Goal: Task Accomplishment & Management: Manage account settings

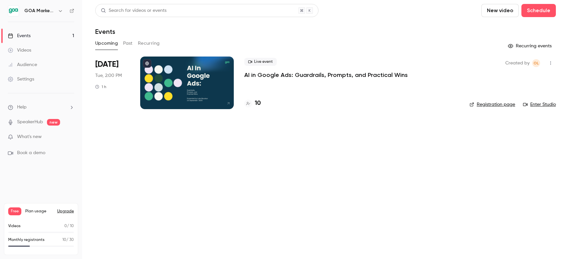
click at [195, 87] on div at bounding box center [187, 82] width 94 height 53
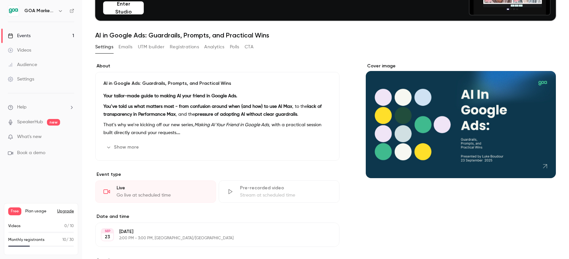
scroll to position [65, 0]
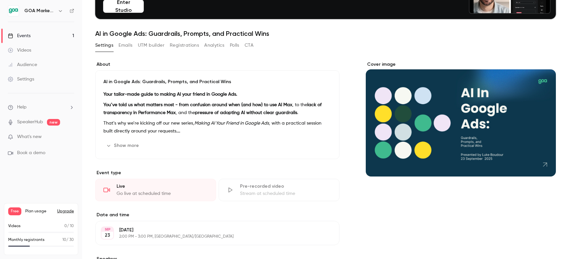
click at [119, 143] on button "Show more" at bounding box center [122, 145] width 39 height 11
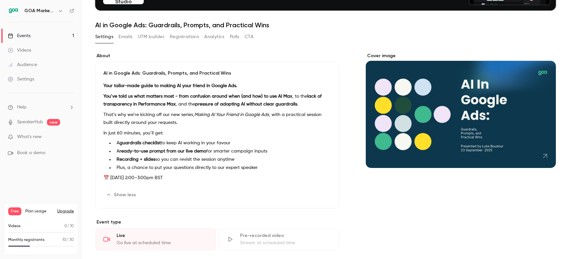
scroll to position [69, 0]
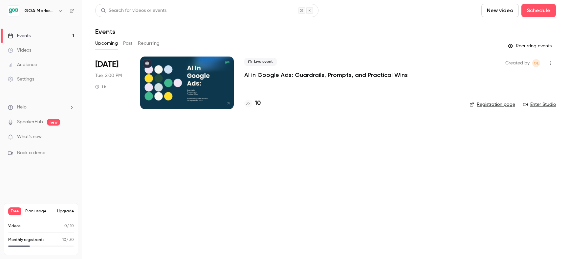
click at [27, 64] on div "Audience" at bounding box center [22, 64] width 29 height 7
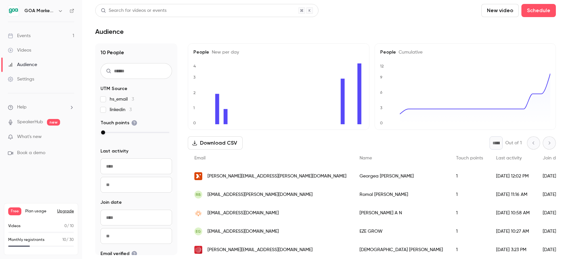
click at [24, 35] on div "Events" at bounding box center [19, 35] width 23 height 7
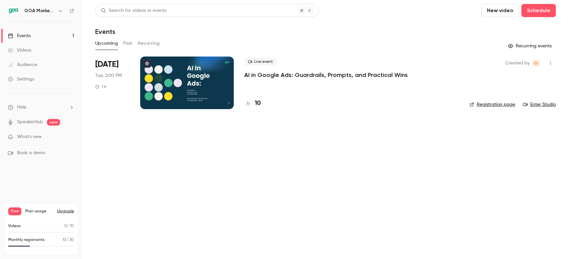
click at [265, 74] on p "AI in Google Ads: Guardrails, Prompts, and Practical Wins" at bounding box center [325, 75] width 163 height 8
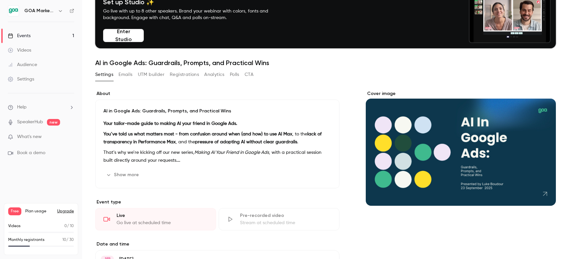
scroll to position [48, 0]
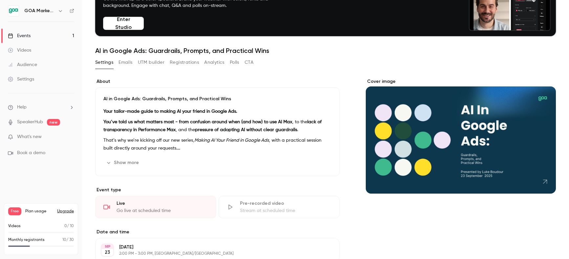
click at [127, 63] on button "Emails" at bounding box center [125, 62] width 14 height 11
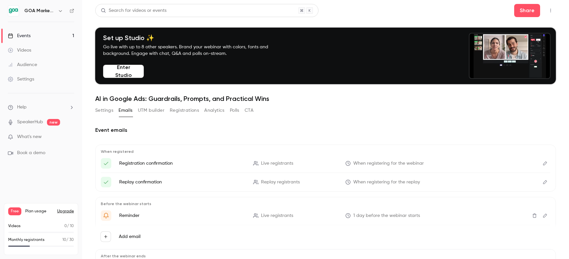
scroll to position [75, 0]
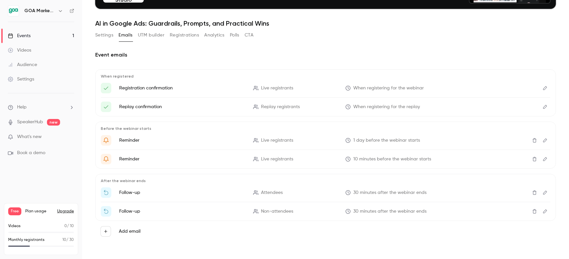
click at [545, 192] on icon "Edit" at bounding box center [544, 192] width 5 height 5
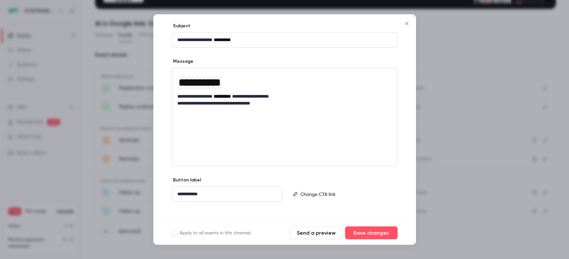
scroll to position [70, 0]
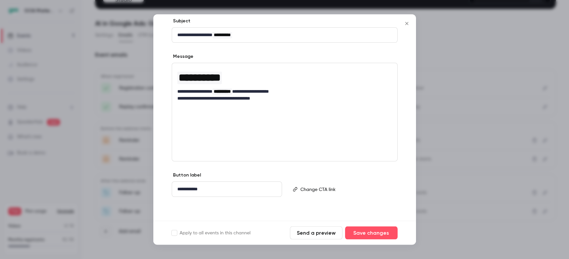
click at [321, 233] on button "Send a preview" at bounding box center [316, 232] width 53 height 13
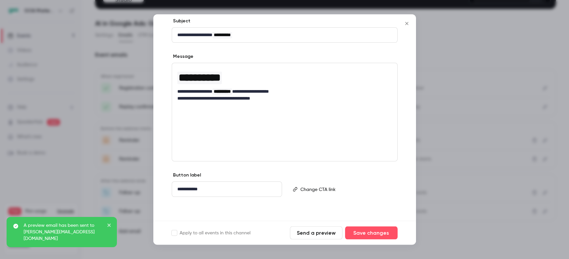
click at [405, 24] on icon "Close" at bounding box center [407, 23] width 8 height 5
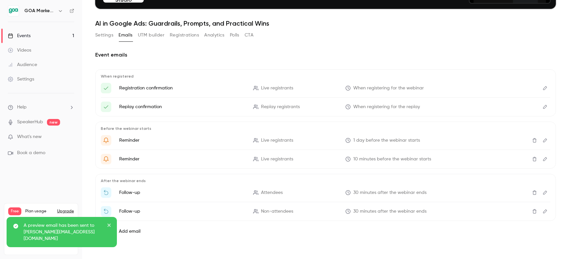
click at [545, 211] on icon "Edit" at bounding box center [545, 211] width 4 height 4
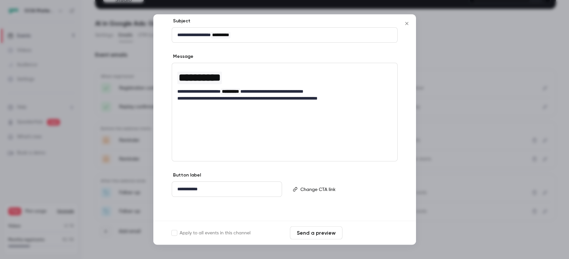
click at [365, 231] on button "Save changes" at bounding box center [371, 232] width 53 height 13
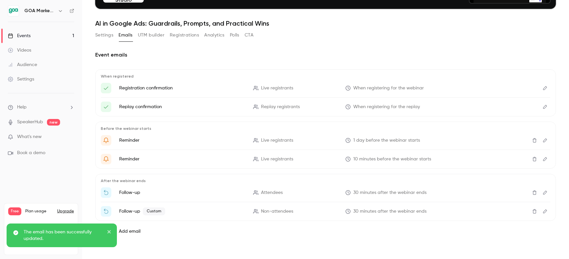
click at [547, 211] on icon "Edit" at bounding box center [544, 211] width 5 height 5
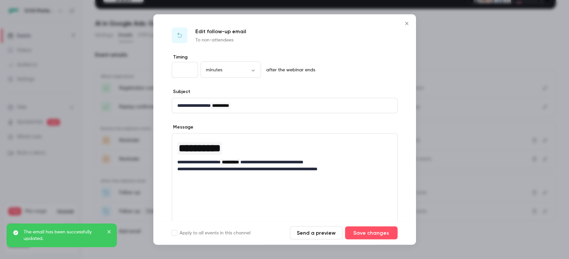
click at [301, 233] on button "Send a preview" at bounding box center [316, 232] width 53 height 13
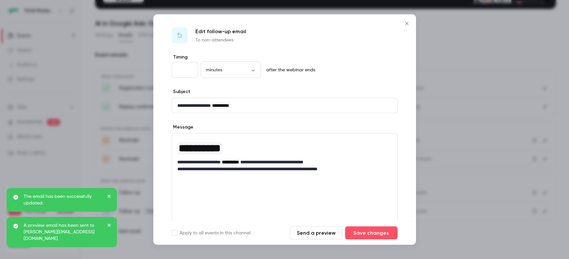
click at [457, 234] on div at bounding box center [284, 129] width 569 height 259
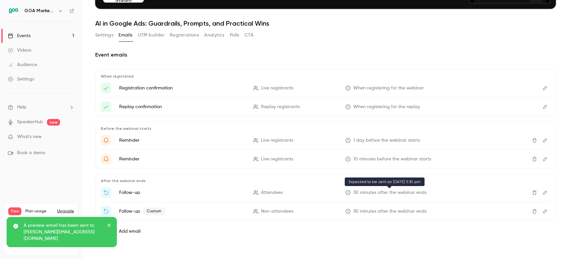
click at [367, 192] on span "30 minutes after the webinar ends" at bounding box center [389, 192] width 73 height 7
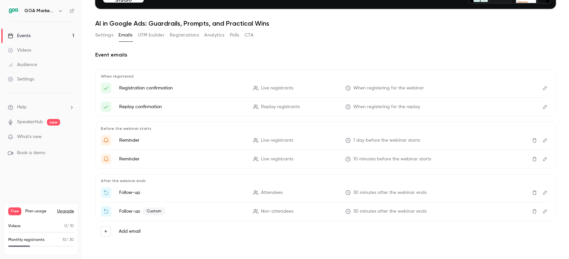
click at [545, 191] on icon "Edit" at bounding box center [544, 192] width 5 height 5
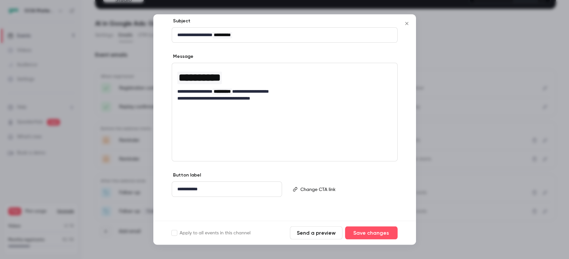
click at [408, 24] on icon "Close" at bounding box center [407, 23] width 8 height 5
